Goal: Task Accomplishment & Management: Complete application form

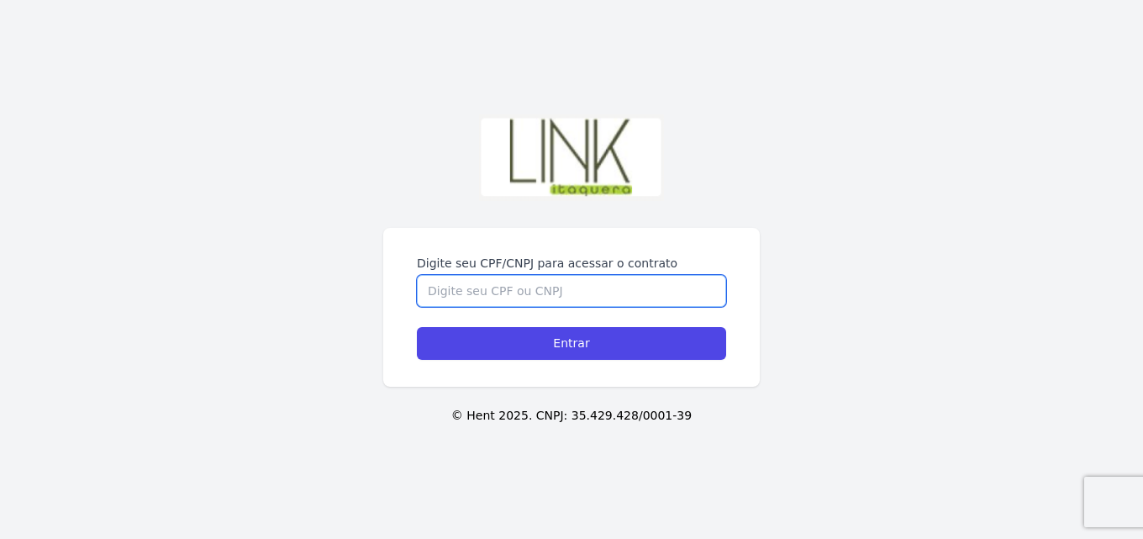
click at [481, 276] on input "Digite seu CPF/CNPJ para acessar o contrato" at bounding box center [571, 291] width 309 height 32
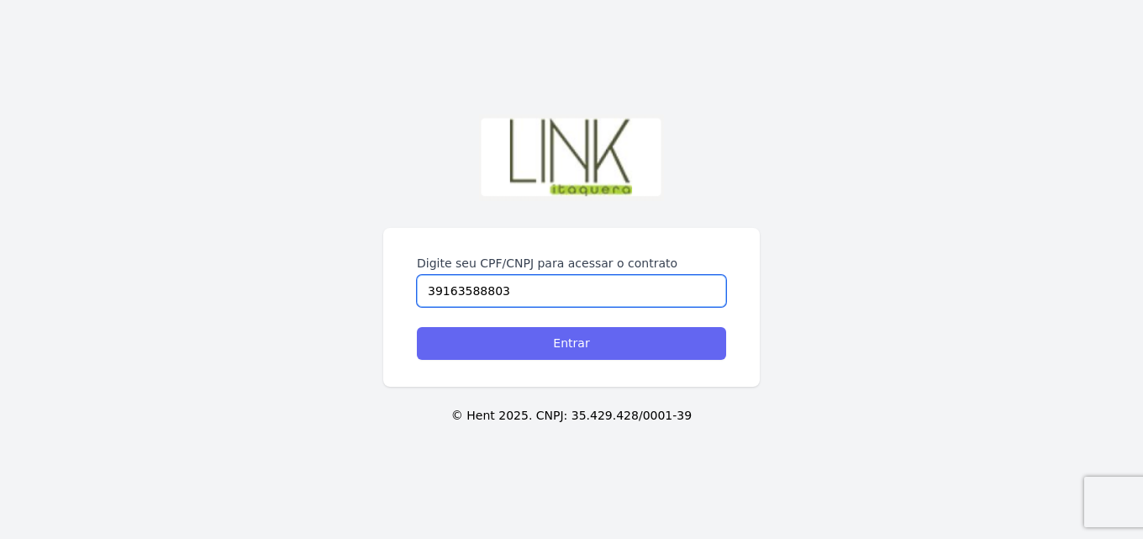
type input "39163588803"
click at [556, 350] on input "Entrar" at bounding box center [571, 343] width 309 height 33
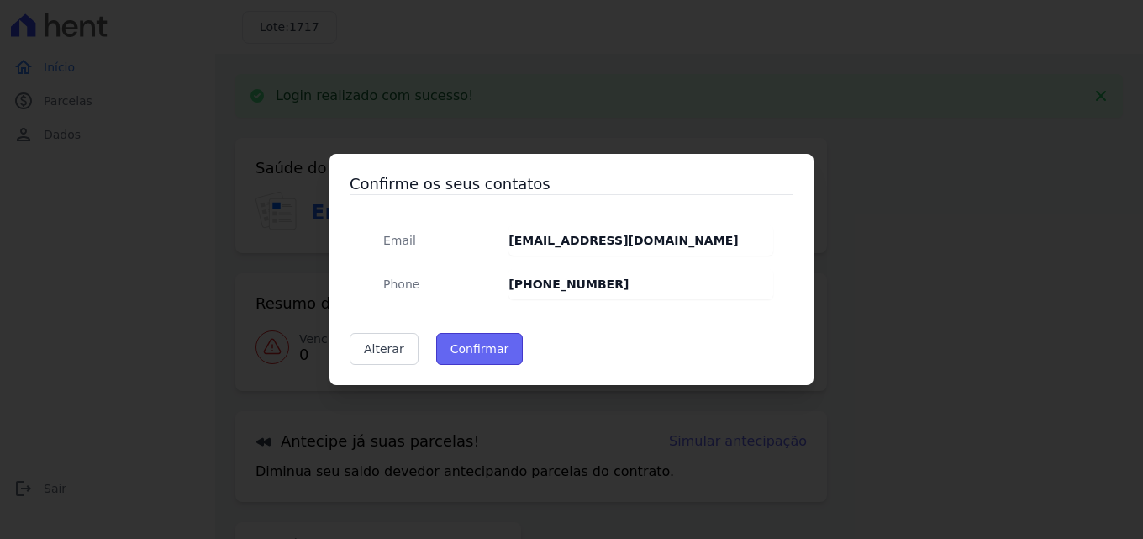
click at [465, 351] on button "Confirmar" at bounding box center [479, 349] width 87 height 32
type input "Contatos confirmados com sucesso."
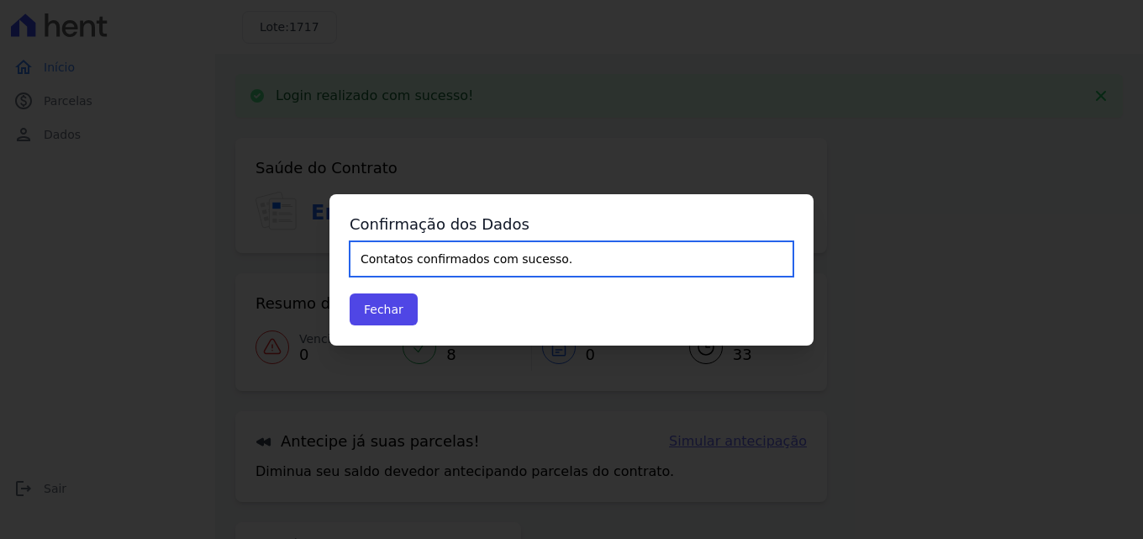
click at [437, 260] on input "Contatos confirmados com sucesso." at bounding box center [572, 258] width 444 height 35
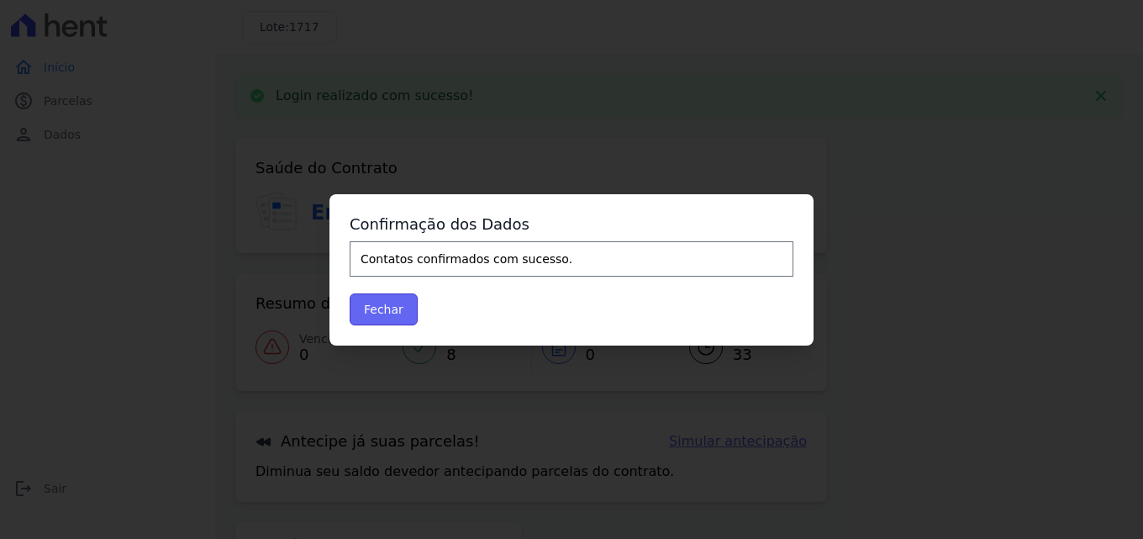
click at [390, 308] on button "Fechar" at bounding box center [384, 309] width 68 height 32
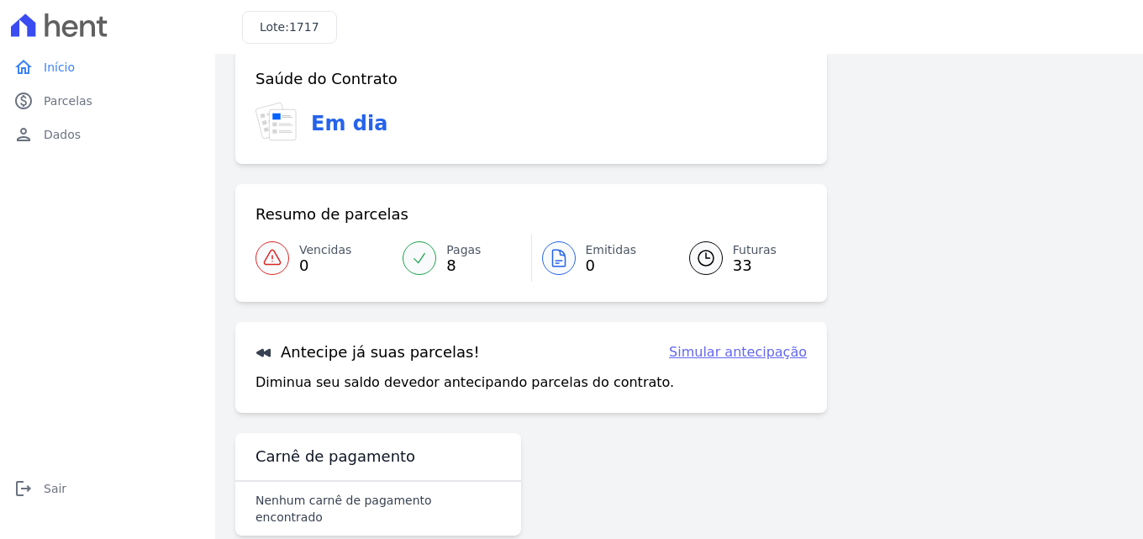
scroll to position [39, 0]
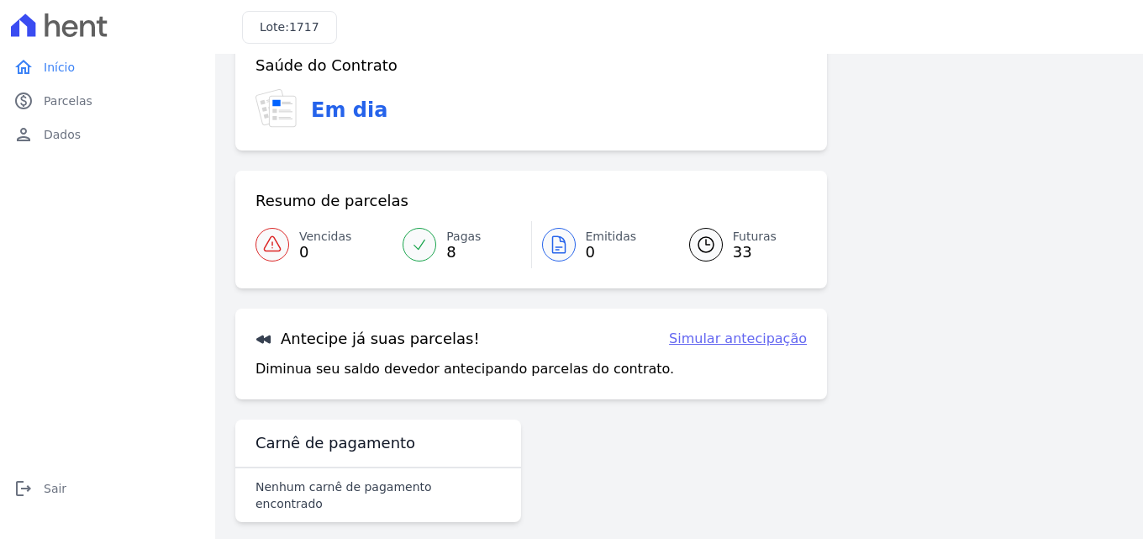
click at [757, 345] on link "Simular antecipação" at bounding box center [738, 339] width 138 height 20
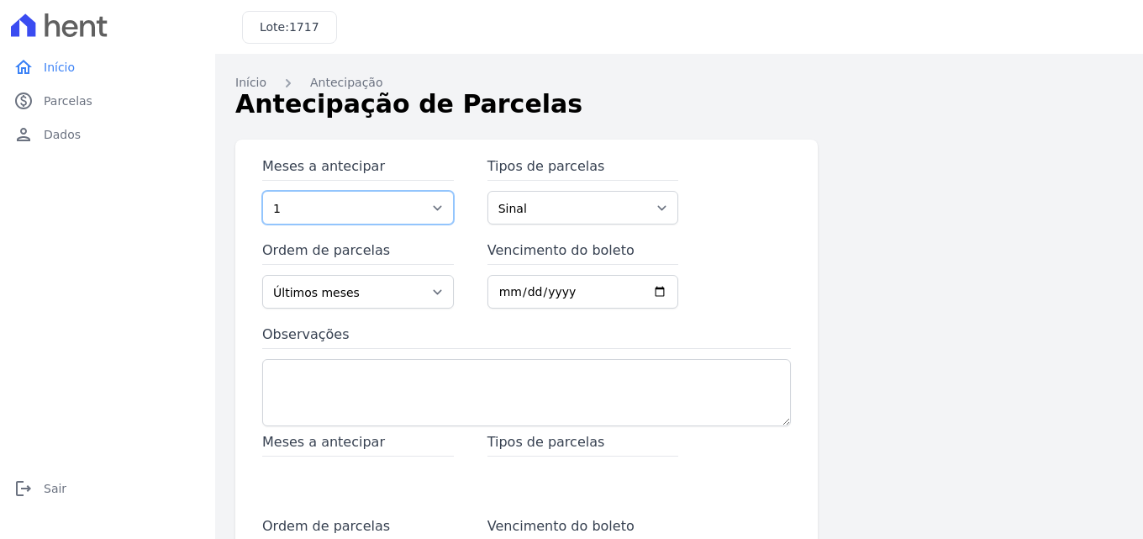
click at [433, 208] on select "1 2 3 4 5 6 7 8 9 10 11 12 13 14 15 16 17 18 19 20 21 22 23 24 25 26 27 28 29 3…" at bounding box center [358, 208] width 192 height 34
select select "37"
click at [262, 191] on select "1 2 3 4 5 6 7 8 9 10 11 12 13 14 15 16 17 18 19 20 21 22 23 24 25 26 27 28 29 3…" at bounding box center [358, 208] width 192 height 34
click at [435, 205] on select "1 2 3 4 5 6 7 8 9 10 11 12 13 14 15 16 17 18 19 20 21 22 23 24 25 26 27 28 29 3…" at bounding box center [358, 208] width 192 height 34
click at [430, 197] on select "1 2 3 4 5 6 7 8 9 10 11 12 13 14 15 16 17 18 19 20 21 22 23 24 25 26 27 28 29 3…" at bounding box center [358, 208] width 192 height 34
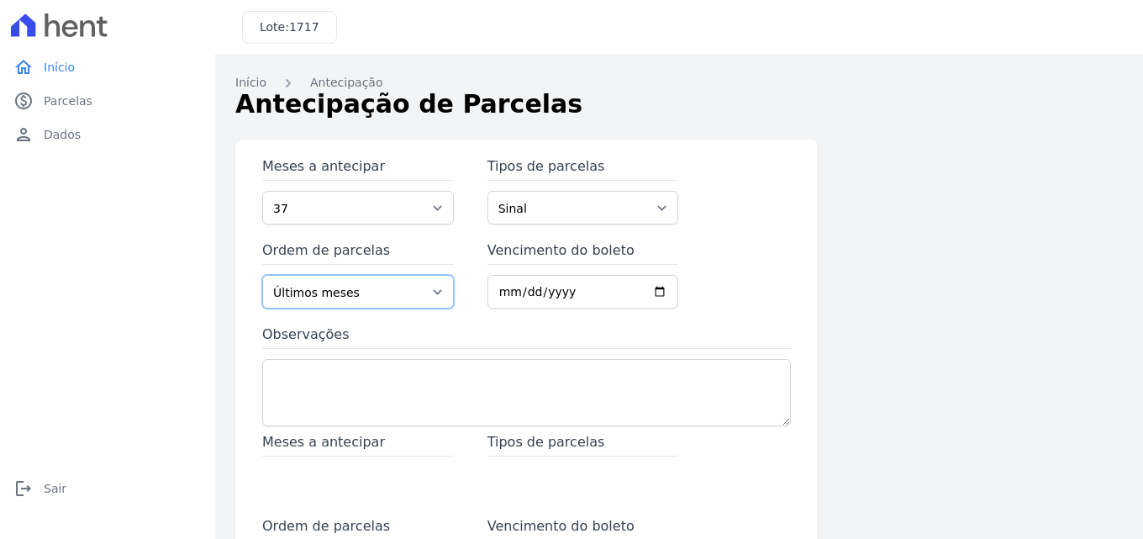
click at [428, 296] on select "Últimos meses Primeiros meses" at bounding box center [358, 292] width 192 height 34
click at [484, 320] on div "Meses a antecipar 1 2 3 4 5 6 7 8 9 10 11 12 13 14 15 16 17 18 19 20 21 22 23 2…" at bounding box center [526, 294] width 529 height 276
click at [540, 293] on input "Vencimento do boleto" at bounding box center [583, 292] width 192 height 34
click at [597, 334] on label "Observações" at bounding box center [526, 336] width 529 height 24
click at [597, 359] on textarea "Observações" at bounding box center [526, 392] width 529 height 67
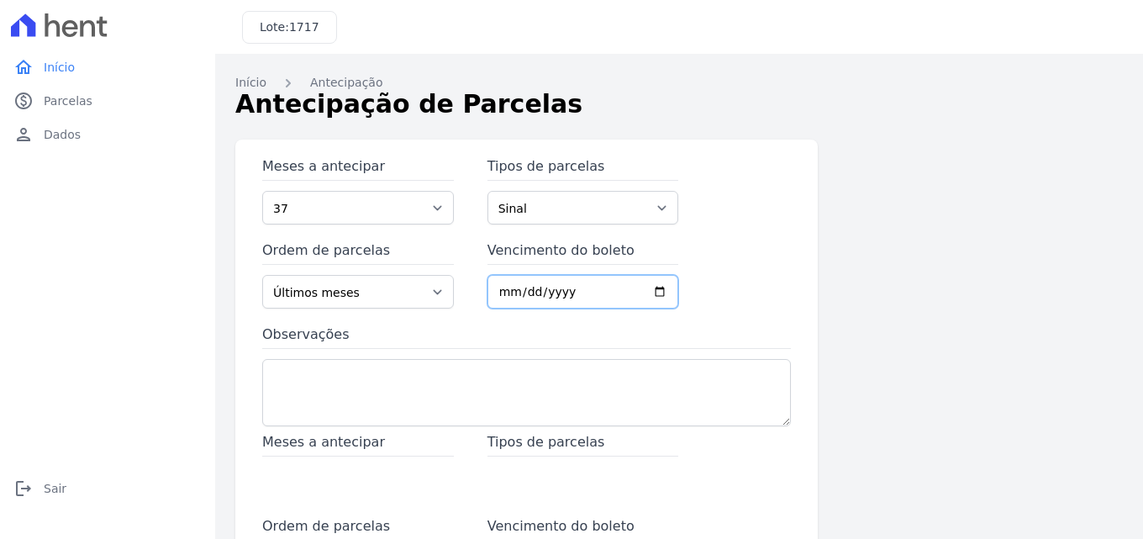
click at [571, 293] on input "Vencimento do boleto" at bounding box center [583, 292] width 192 height 34
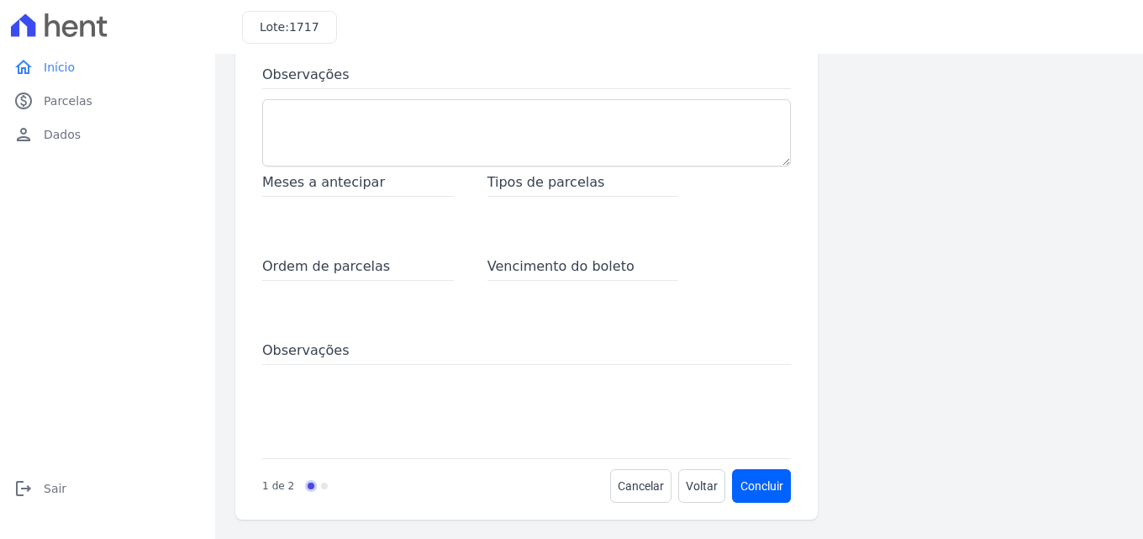
scroll to position [260, 0]
click at [503, 190] on span "Tipos de parcelas" at bounding box center [583, 183] width 192 height 24
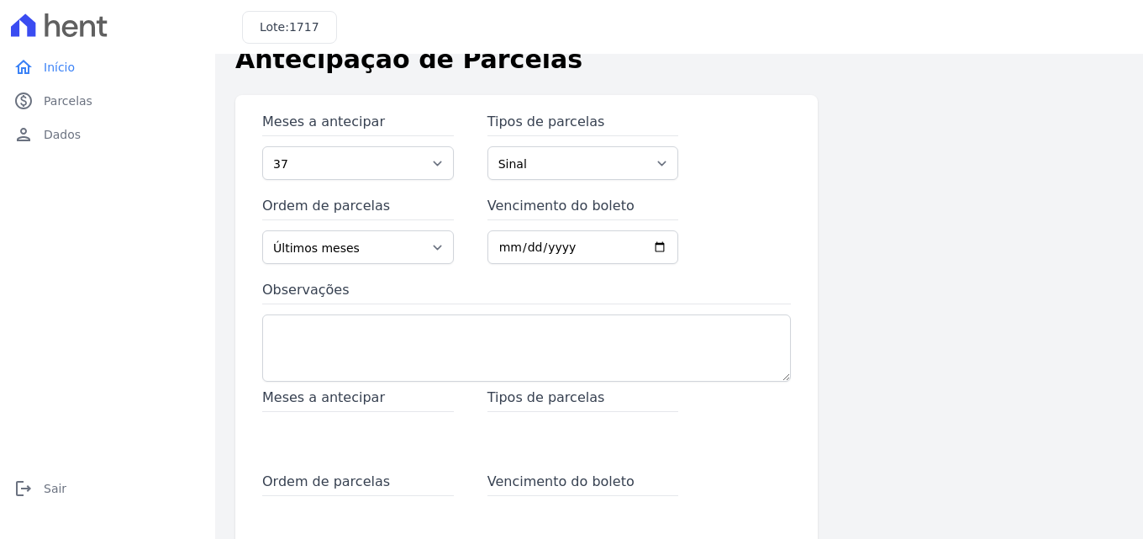
scroll to position [0, 0]
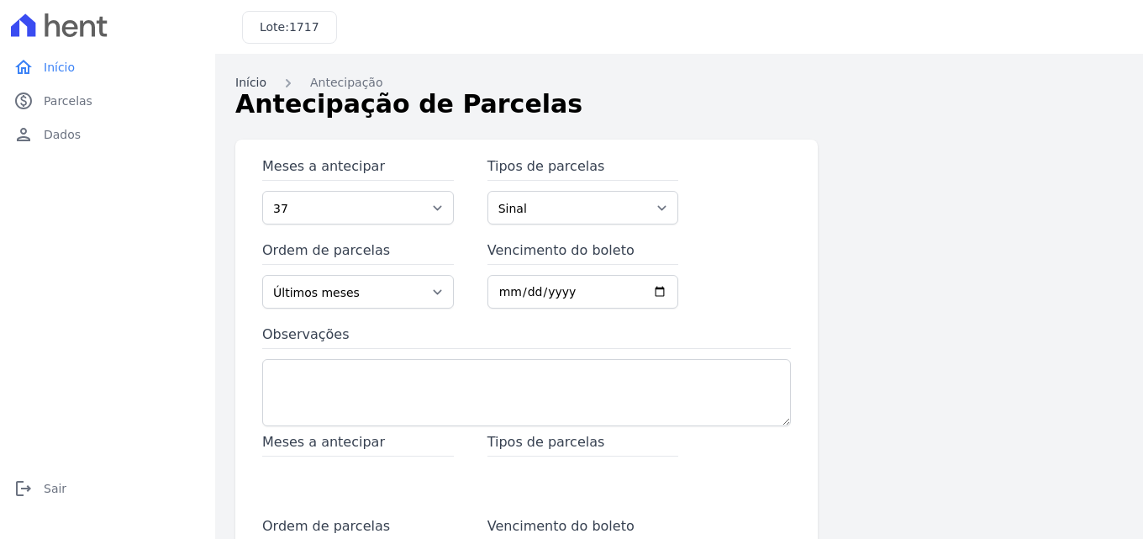
click at [260, 81] on link "Início" at bounding box center [250, 83] width 31 height 18
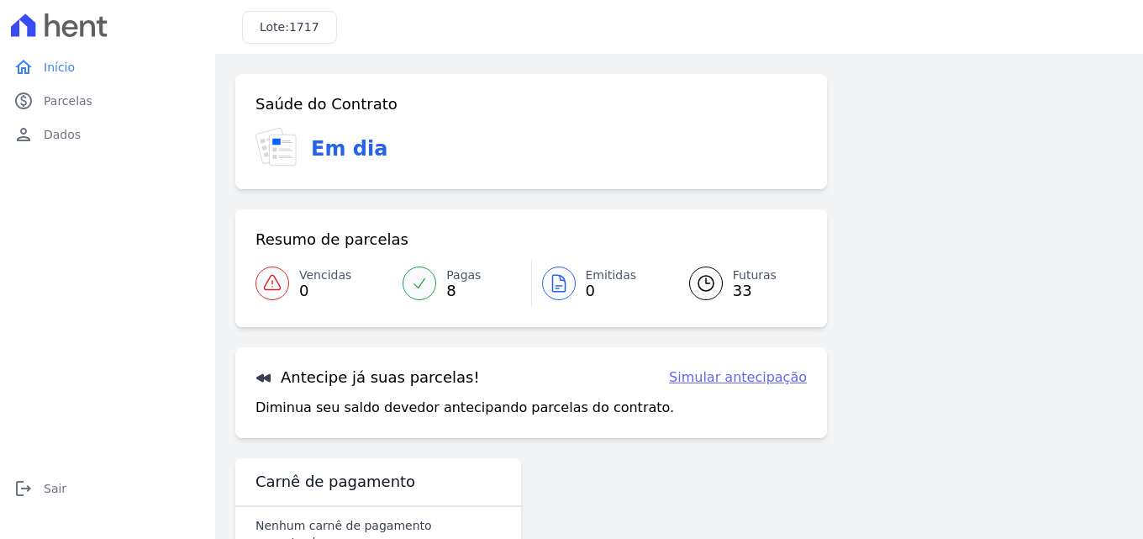
click at [723, 296] on link "Futuras 33" at bounding box center [738, 283] width 138 height 47
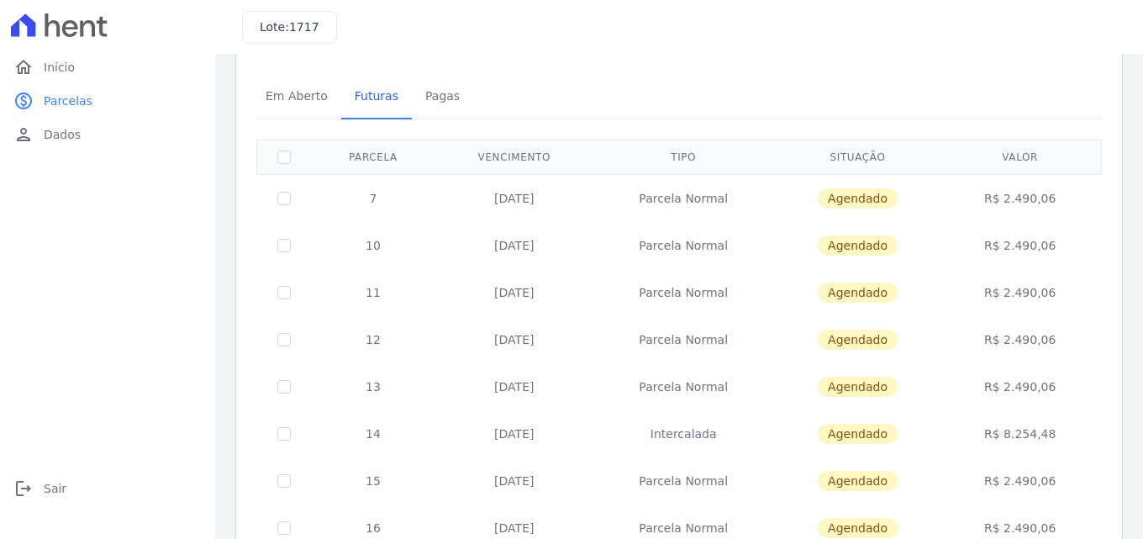
scroll to position [84, 0]
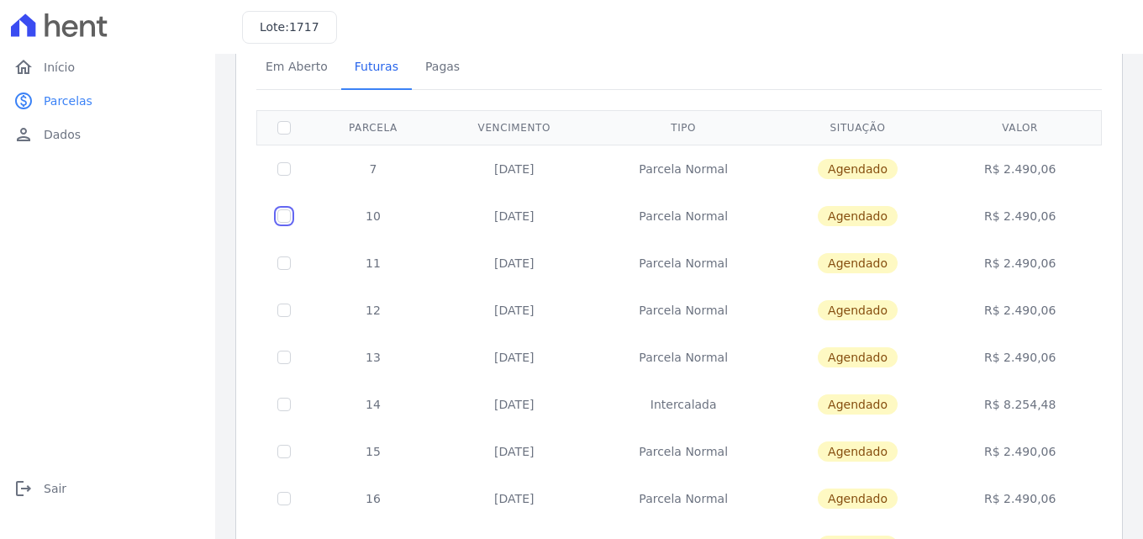
click at [281, 214] on input "checkbox" at bounding box center [283, 215] width 13 height 13
checkbox input "true"
click at [271, 222] on td at bounding box center [284, 215] width 55 height 47
click at [287, 217] on input "checkbox" at bounding box center [283, 215] width 13 height 13
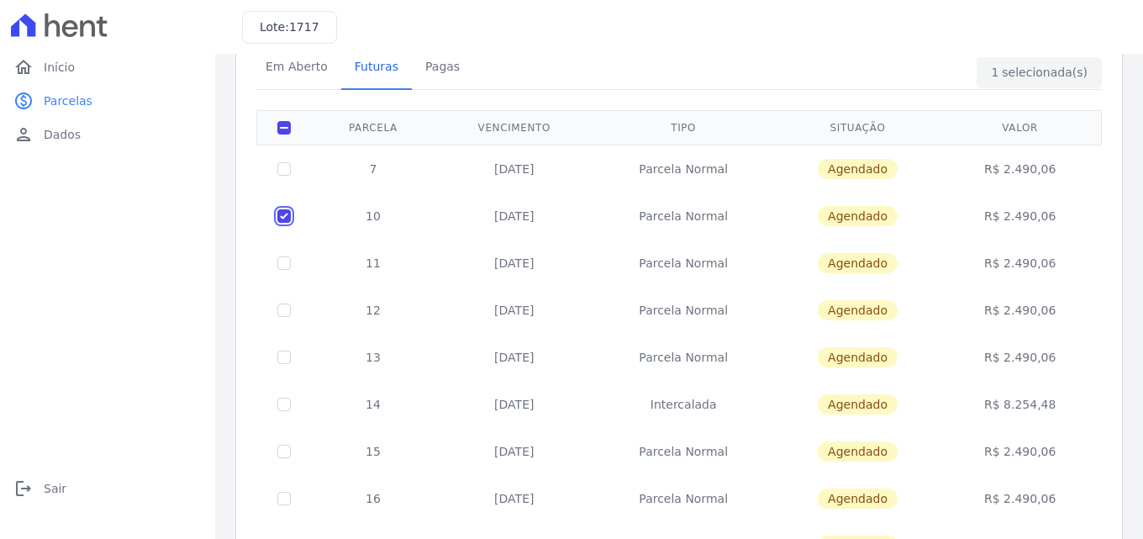
checkbox input "false"
click at [281, 405] on input "checkbox" at bounding box center [283, 403] width 13 height 13
checkbox input "true"
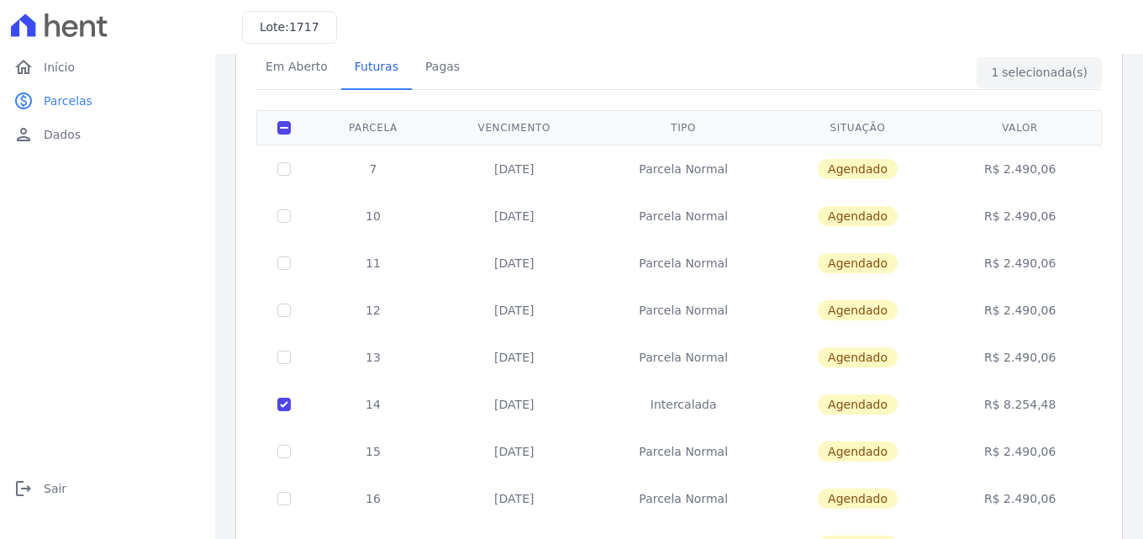
click at [285, 366] on td at bounding box center [284, 357] width 55 height 47
click at [285, 357] on input "checkbox" at bounding box center [283, 356] width 13 height 13
checkbox input "true"
click at [285, 308] on input "checkbox" at bounding box center [283, 309] width 13 height 13
checkbox input "true"
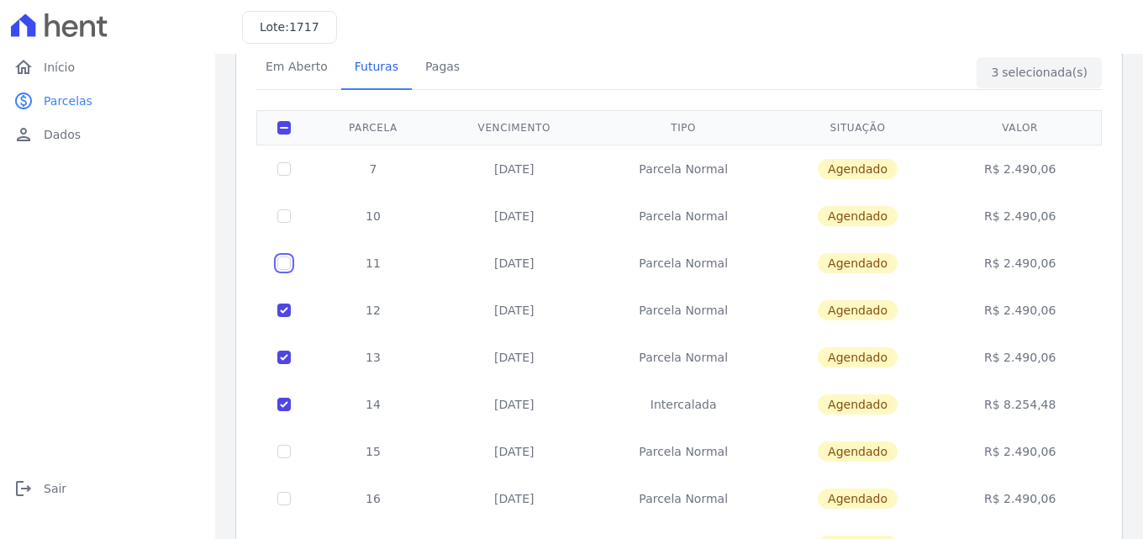
click at [285, 267] on input "checkbox" at bounding box center [283, 262] width 13 height 13
checkbox input "true"
drag, startPoint x: 292, startPoint y: 221, endPoint x: 284, endPoint y: 192, distance: 29.8
click at [291, 218] on td at bounding box center [284, 215] width 55 height 47
click at [282, 215] on input "checkbox" at bounding box center [283, 215] width 13 height 13
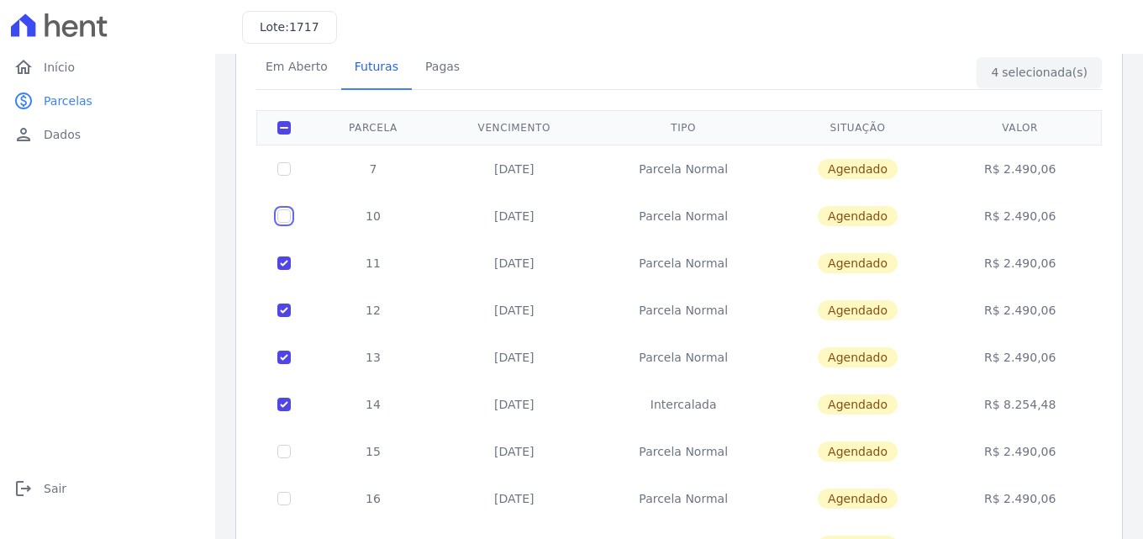
checkbox input "true"
click at [285, 164] on input "checkbox" at bounding box center [283, 168] width 13 height 13
checkbox input "true"
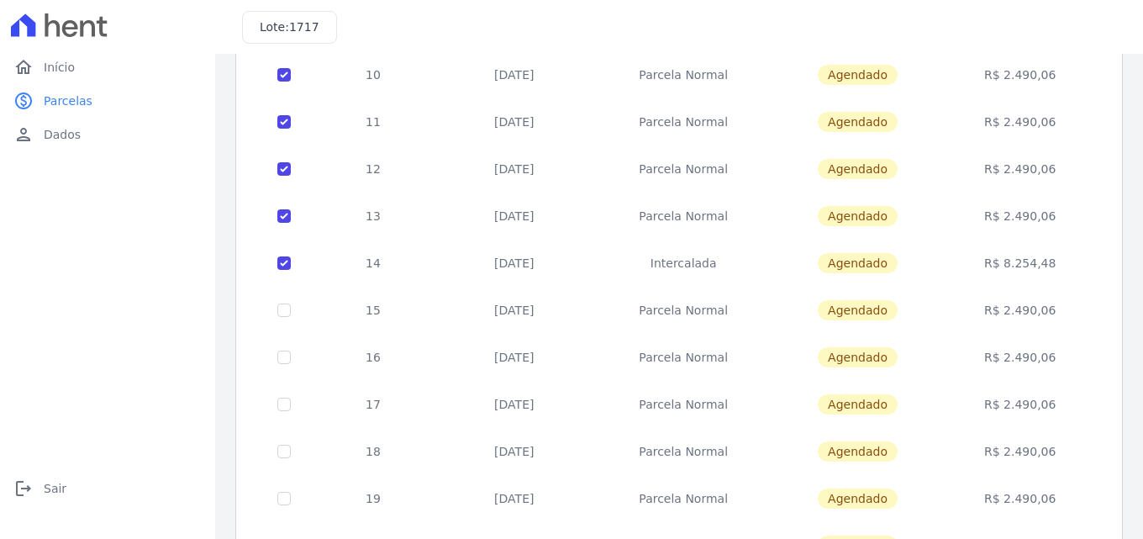
scroll to position [0, 0]
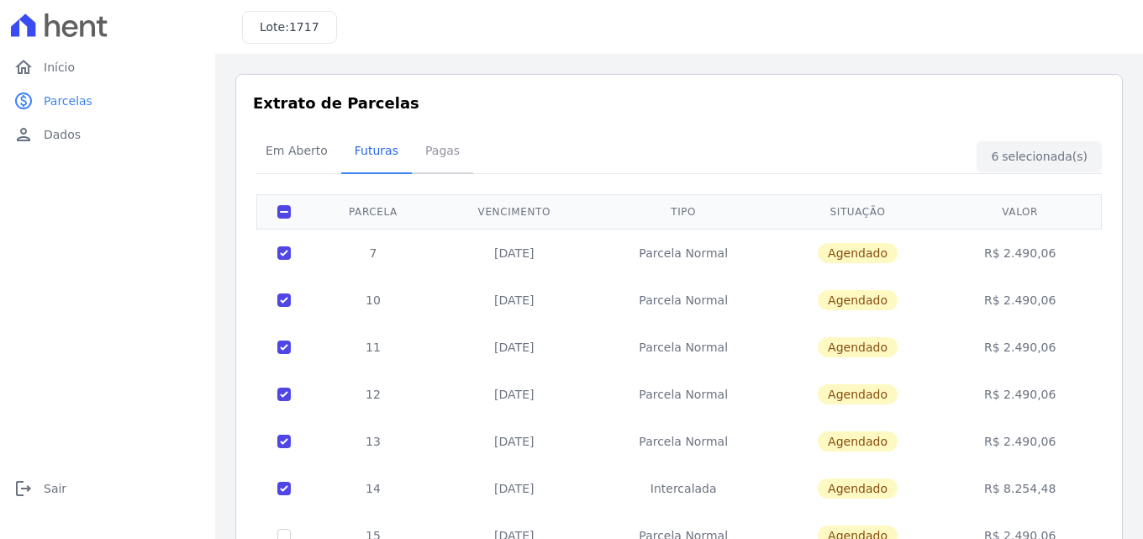
click at [429, 158] on span "Pagas" at bounding box center [442, 151] width 55 height 34
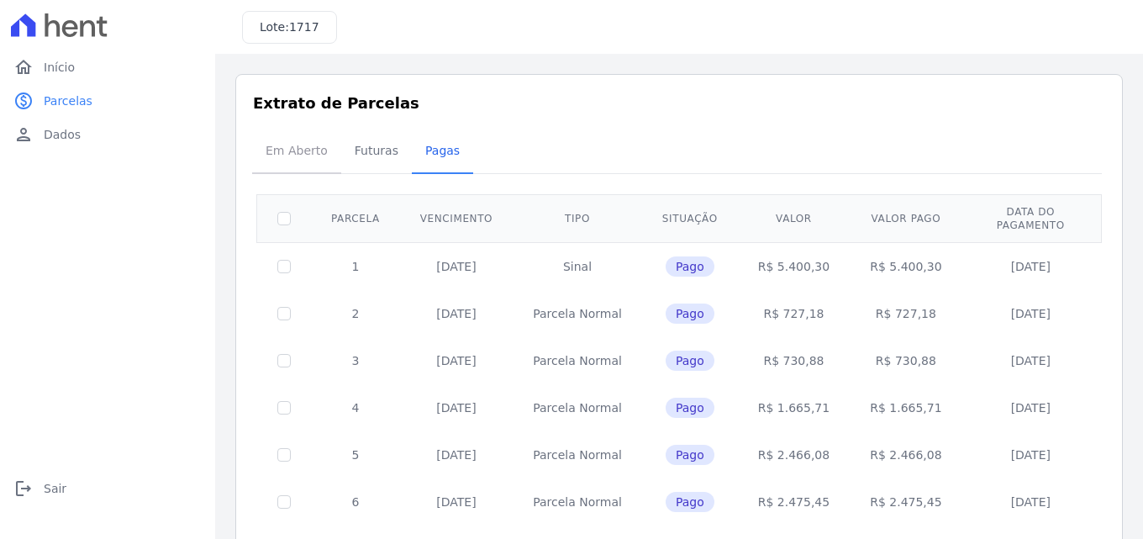
click at [292, 149] on span "Em Aberto" at bounding box center [296, 151] width 82 height 34
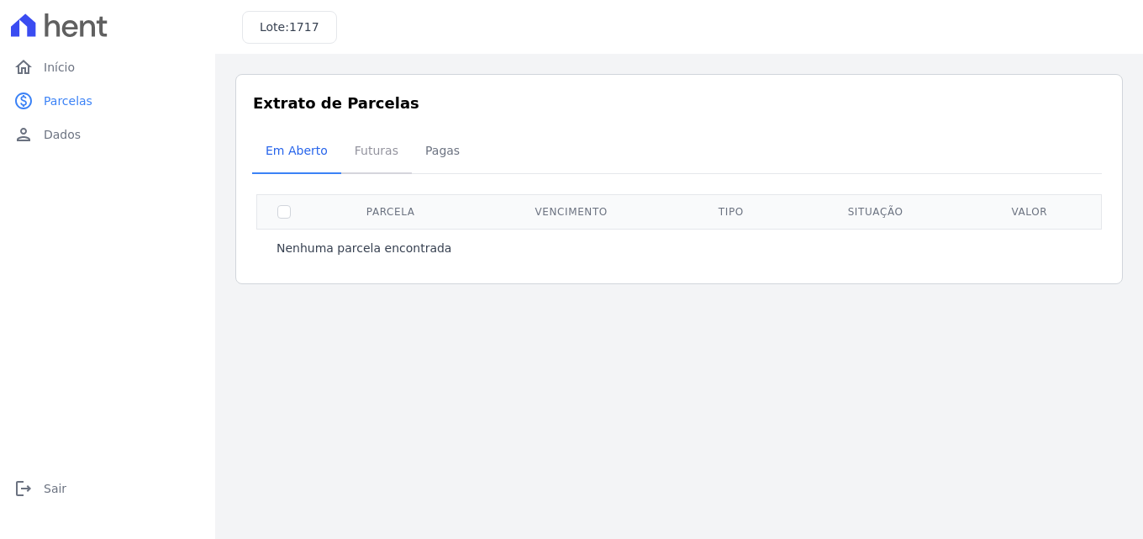
click at [375, 142] on span "Futuras" at bounding box center [377, 151] width 64 height 34
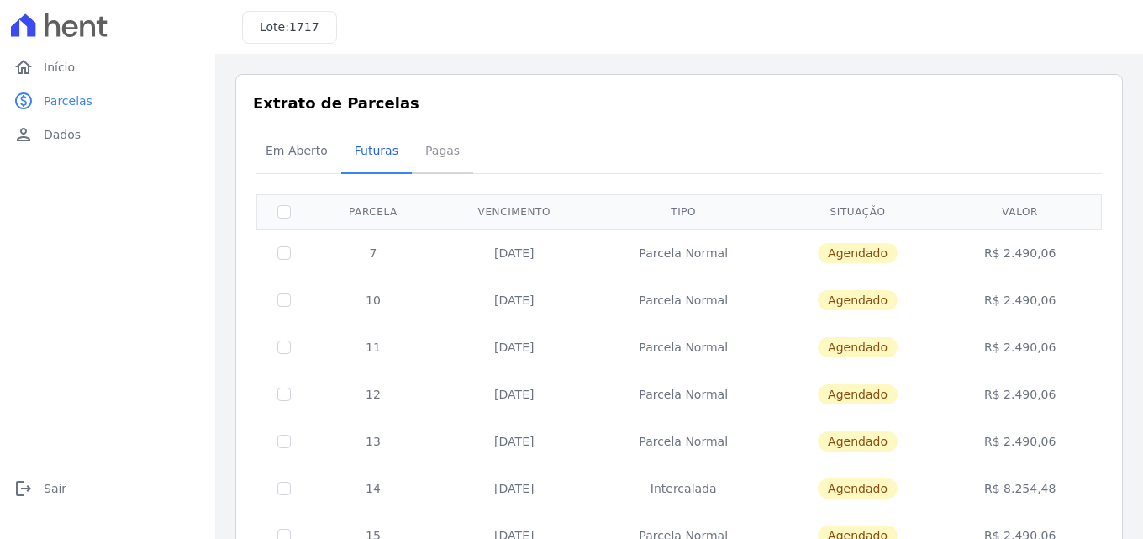
click at [439, 144] on span "Pagas" at bounding box center [442, 151] width 55 height 34
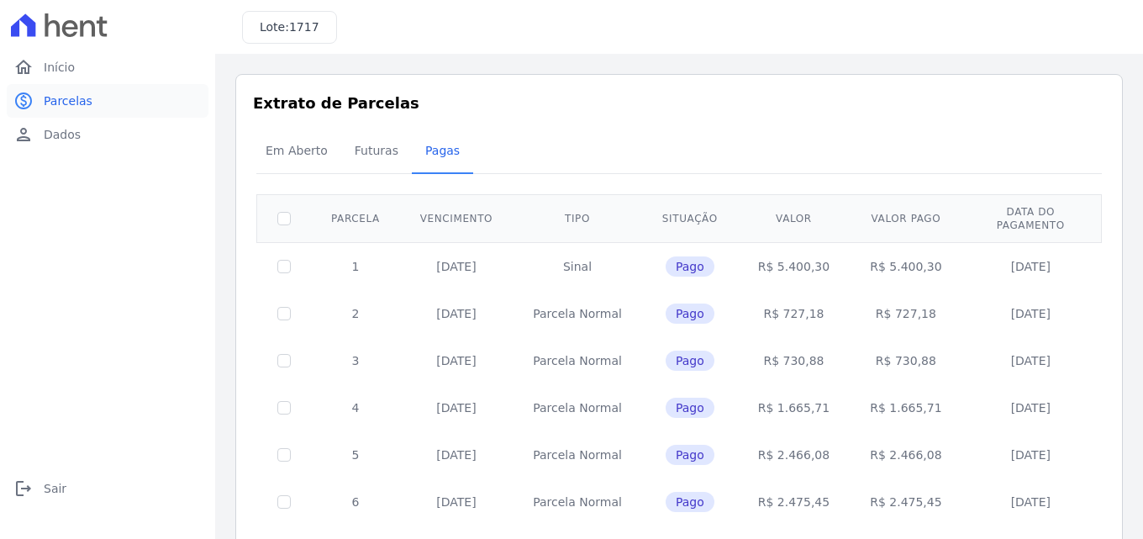
click at [88, 98] on link "paid Parcelas" at bounding box center [108, 101] width 202 height 34
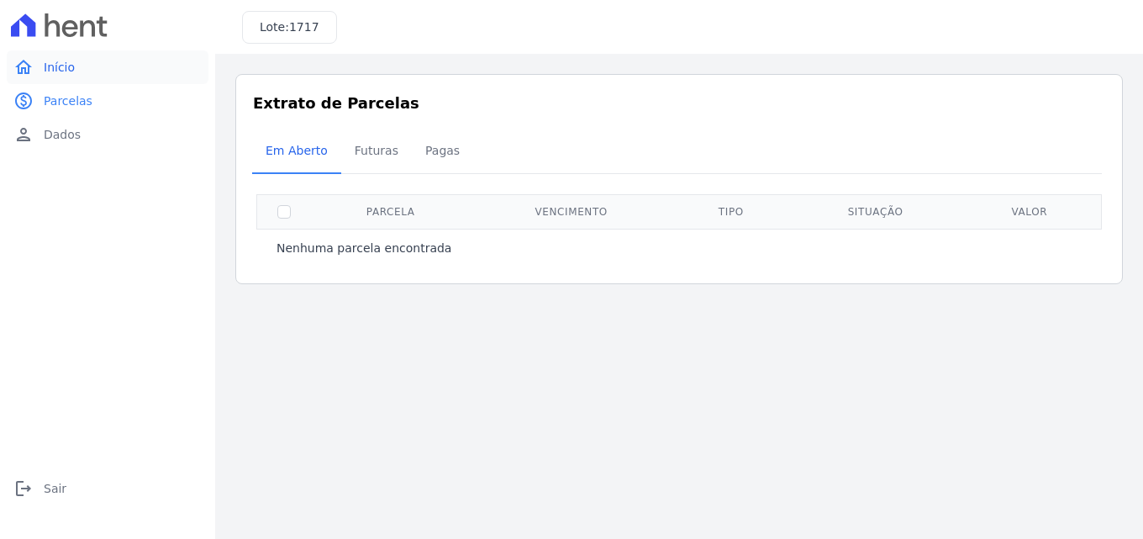
click at [65, 69] on span "Início" at bounding box center [59, 67] width 31 height 17
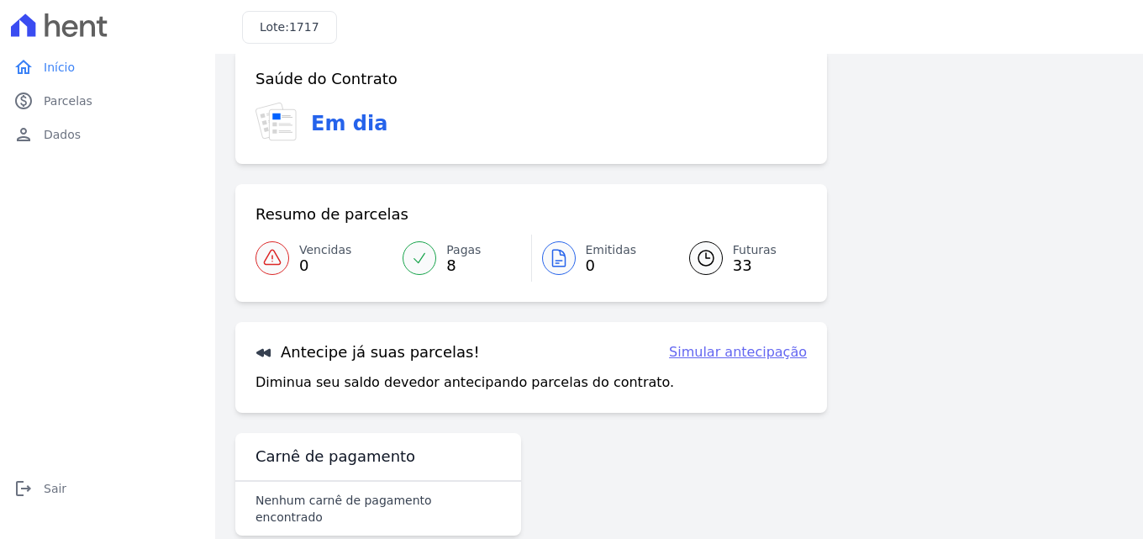
scroll to position [39, 0]
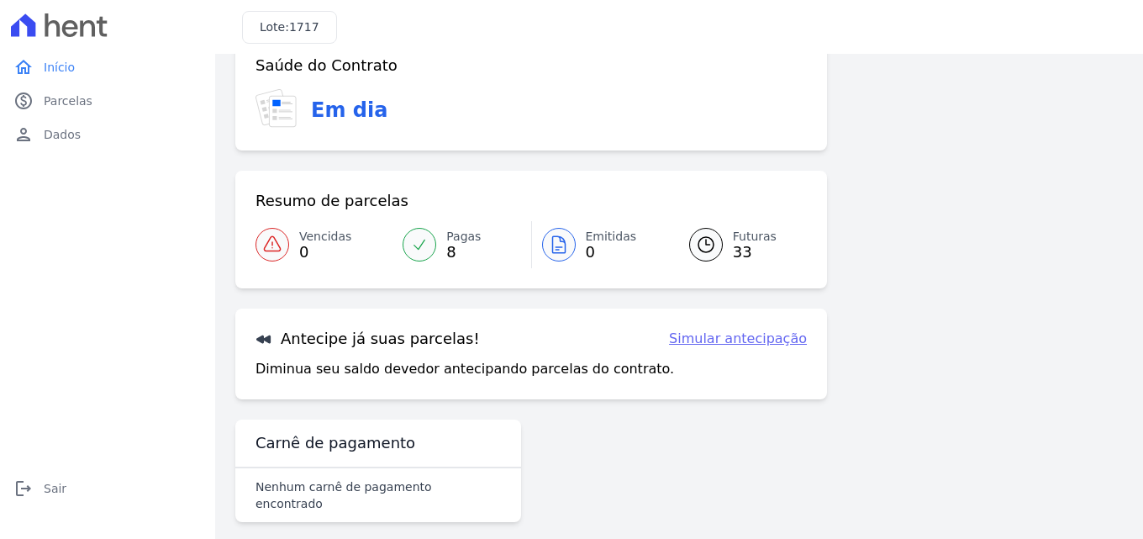
click at [729, 342] on link "Simular antecipação" at bounding box center [738, 339] width 138 height 20
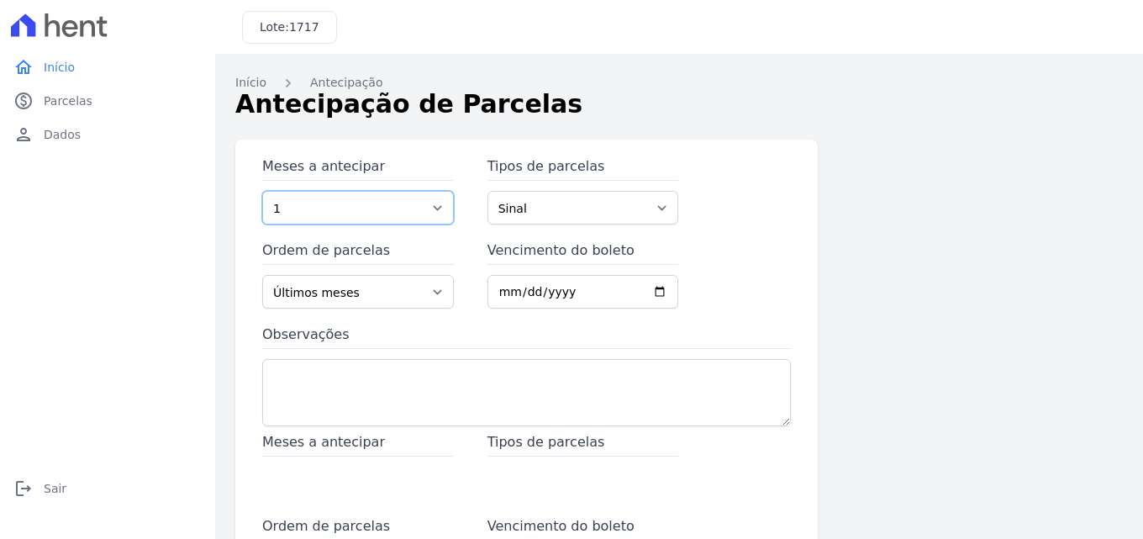
click at [430, 205] on select "1 2 3 4 5 6 7 8 9 10 11 12 13 14 15 16 17 18 19 20 21 22 23 24 25 26 27 28 29 3…" at bounding box center [358, 208] width 192 height 34
select select "33"
click at [262, 191] on select "1 2 3 4 5 6 7 8 9 10 11 12 13 14 15 16 17 18 19 20 21 22 23 24 25 26 27 28 29 3…" at bounding box center [358, 208] width 192 height 34
click at [513, 205] on select "Sinal Parcela Normal Intercalada Financiamento CEF" at bounding box center [583, 208] width 192 height 34
select select "standard"
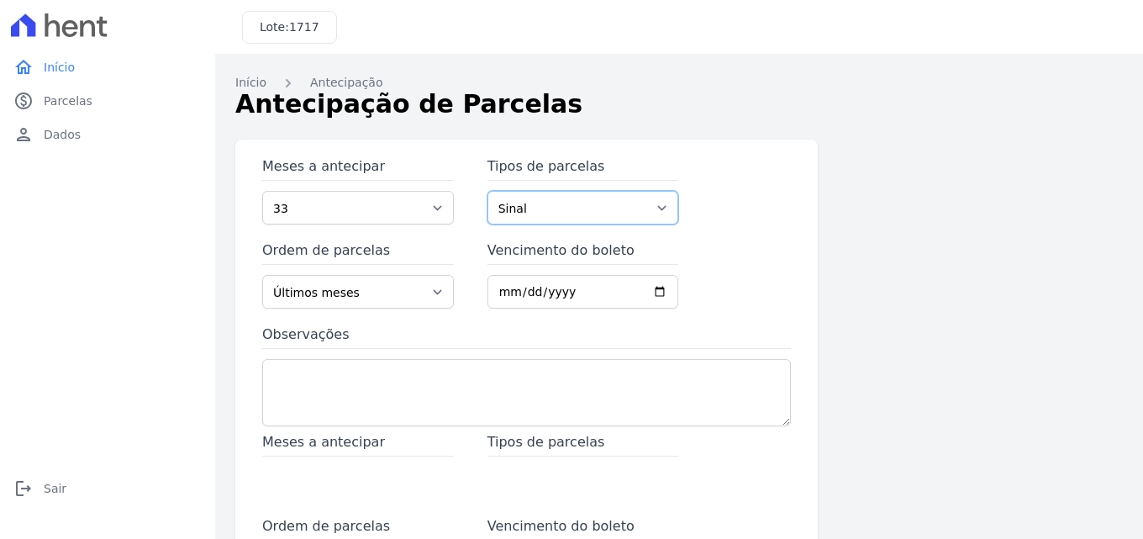
click at [487, 191] on select "Sinal Parcela Normal Intercalada Financiamento CEF" at bounding box center [583, 208] width 192 height 34
click at [426, 287] on select "Últimos meses Primeiros meses" at bounding box center [358, 292] width 192 height 34
select select "beginning"
click at [262, 275] on select "Últimos meses Primeiros meses" at bounding box center [358, 292] width 192 height 34
click at [594, 298] on input "Vencimento do boleto" at bounding box center [583, 292] width 192 height 34
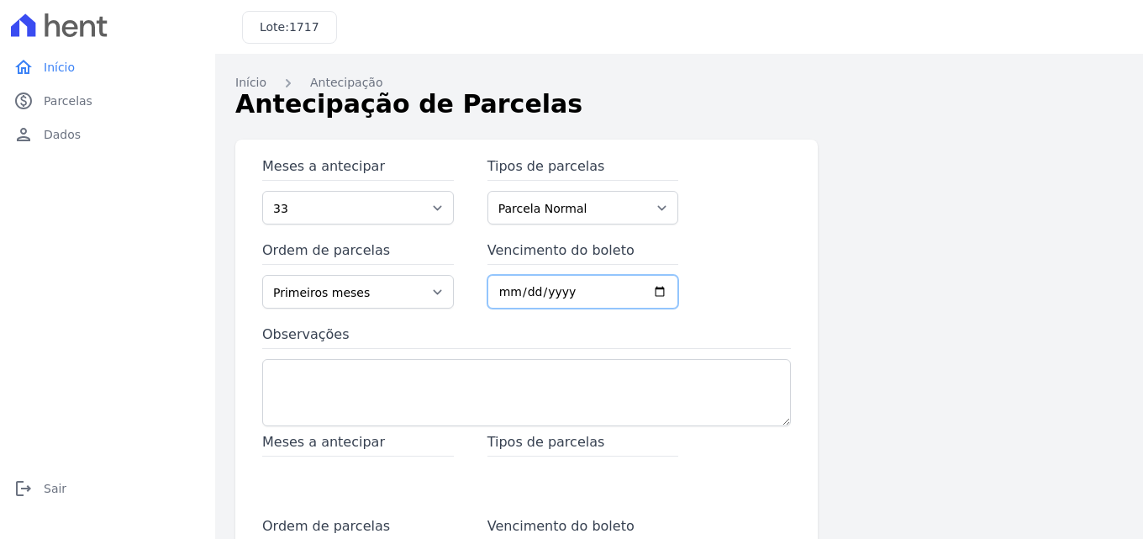
click at [594, 297] on input "Vencimento do boleto" at bounding box center [583, 292] width 192 height 34
drag, startPoint x: 594, startPoint y: 297, endPoint x: 575, endPoint y: 285, distance: 22.6
click at [592, 296] on input "Vencimento do boleto" at bounding box center [583, 292] width 192 height 34
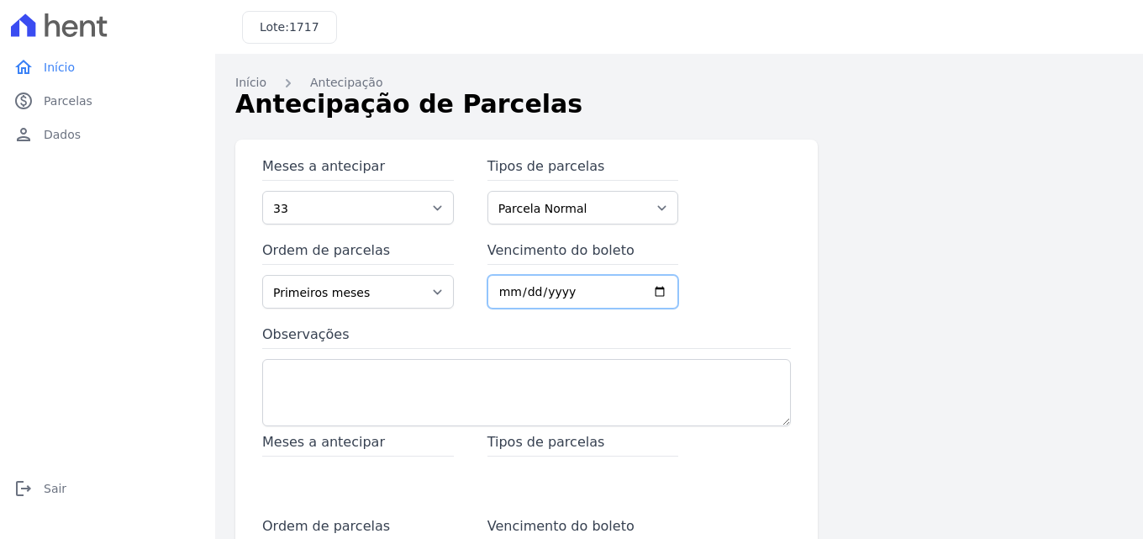
click at [564, 281] on input "Vencimento do boleto" at bounding box center [583, 292] width 192 height 34
click at [532, 290] on input "Vencimento do boleto" at bounding box center [583, 292] width 192 height 34
drag, startPoint x: 516, startPoint y: 290, endPoint x: 507, endPoint y: 290, distance: 9.2
click at [513, 290] on input "Vencimento do boleto" at bounding box center [583, 292] width 192 height 34
click at [504, 290] on input "Vencimento do boleto" at bounding box center [583, 292] width 192 height 34
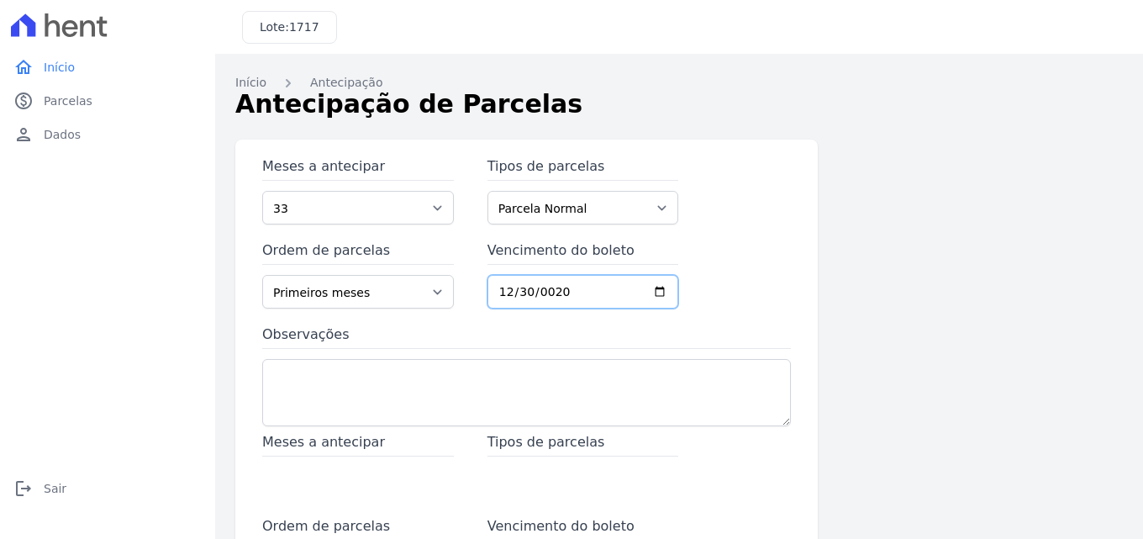
type input "0202-12-30"
click at [505, 287] on input "Vencimento do boleto" at bounding box center [583, 292] width 192 height 34
type input "242025-08-27"
click at [570, 292] on input "242025-08-27" at bounding box center [583, 292] width 192 height 34
click at [567, 290] on input "242025-08-27" at bounding box center [583, 292] width 192 height 34
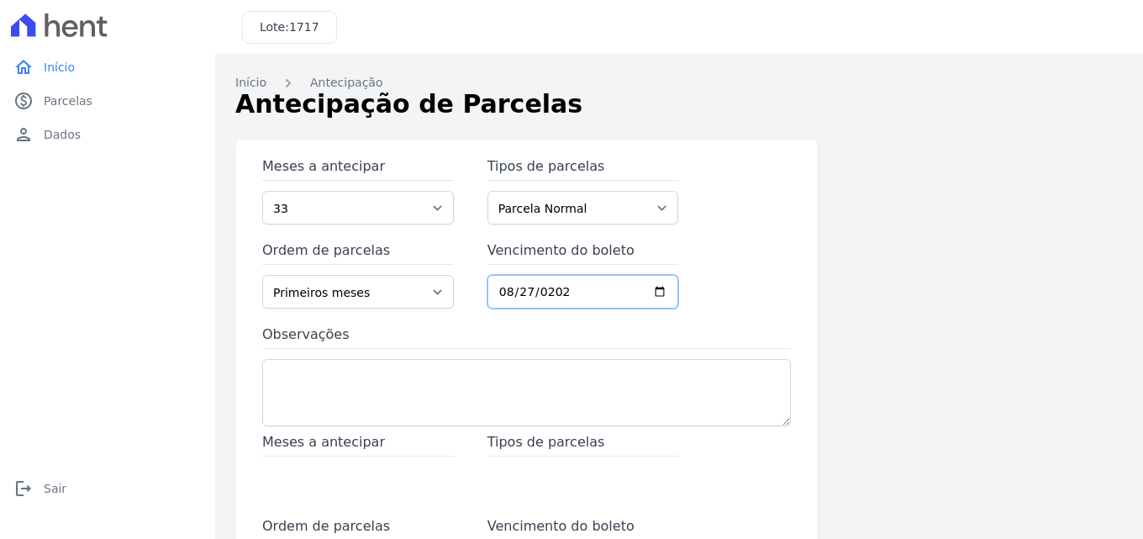
type input "2025-08-27"
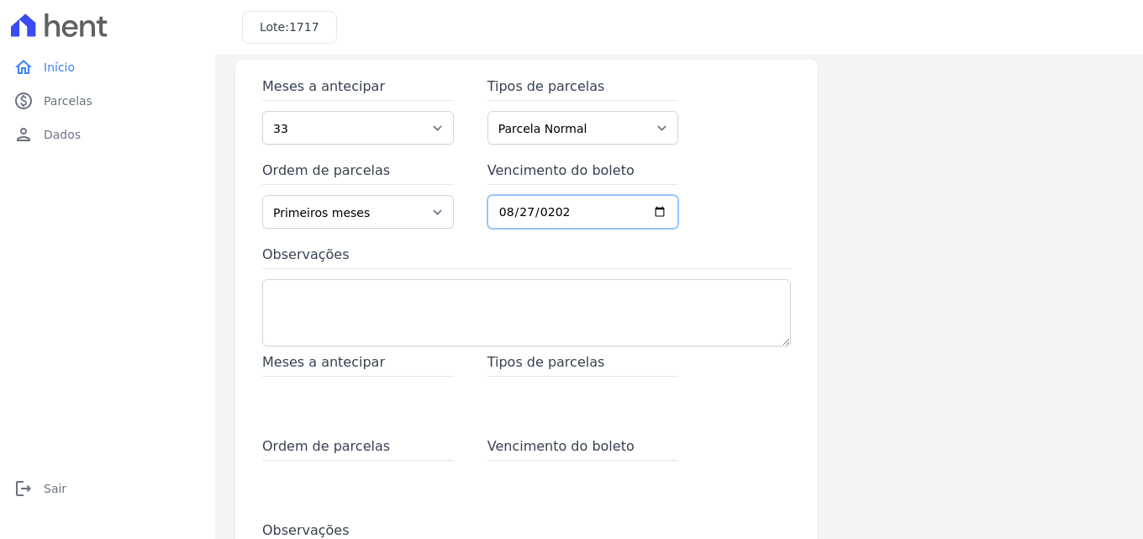
scroll to position [168, 0]
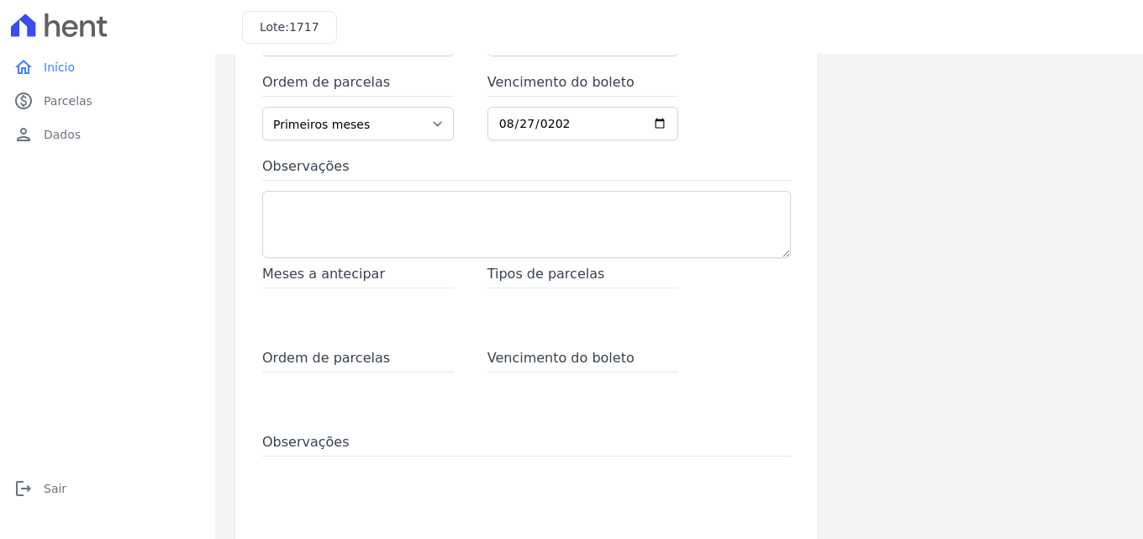
click at [335, 288] on div "Meses a antecipar" at bounding box center [358, 297] width 192 height 67
click at [336, 271] on span "Meses a antecipar" at bounding box center [358, 276] width 192 height 24
drag, startPoint x: 544, startPoint y: 312, endPoint x: 450, endPoint y: 318, distance: 93.5
click at [544, 313] on div "Tipos de parcelas" at bounding box center [583, 297] width 192 height 67
click at [276, 213] on textarea "Observações" at bounding box center [526, 224] width 529 height 67
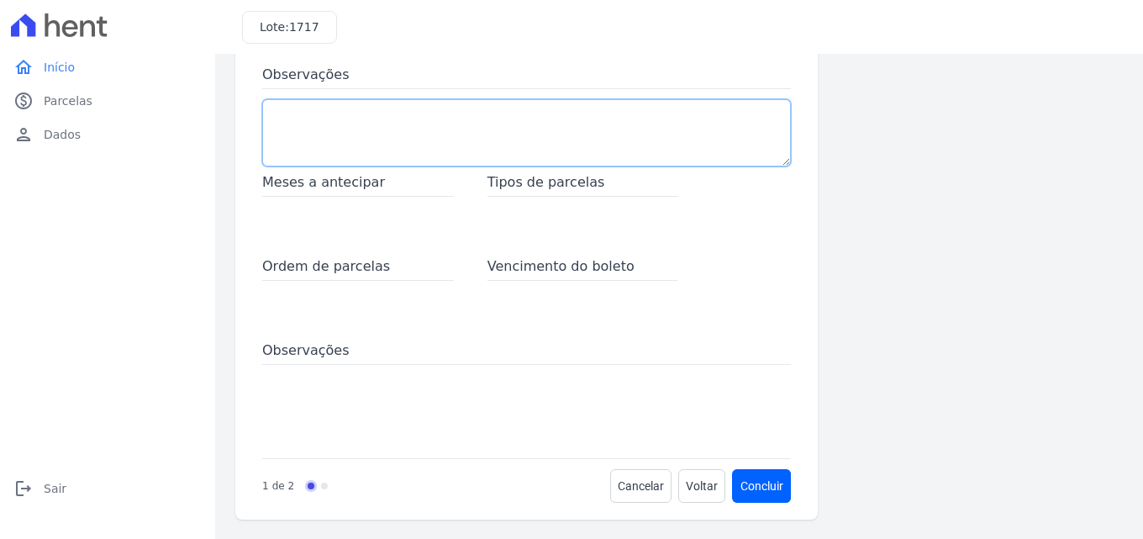
scroll to position [260, 0]
click at [759, 480] on button "Concluir" at bounding box center [762, 485] width 58 height 34
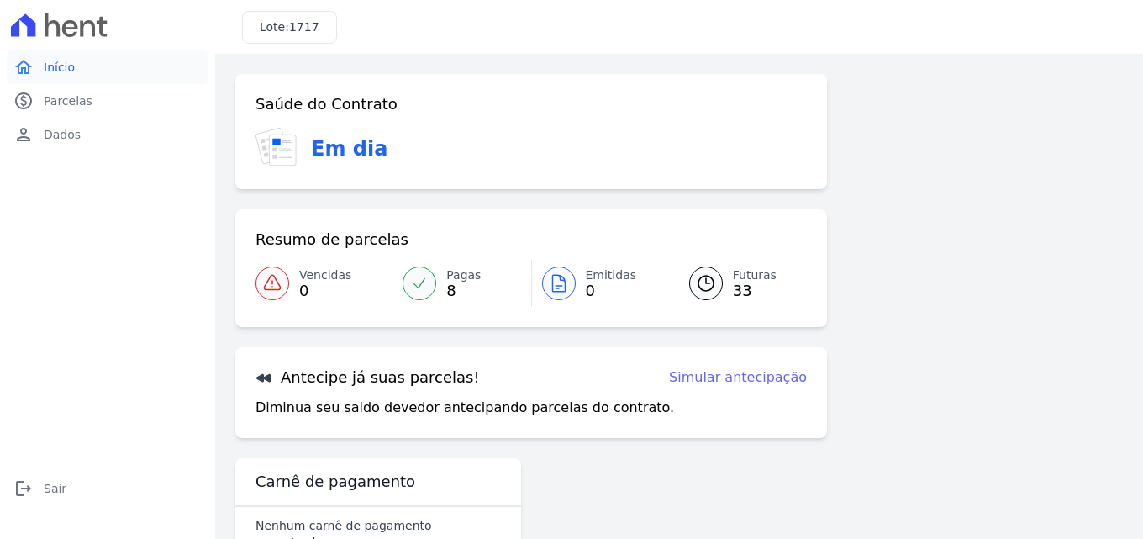
click at [45, 69] on span "Início" at bounding box center [59, 67] width 31 height 17
